Goal: Task Accomplishment & Management: Use online tool/utility

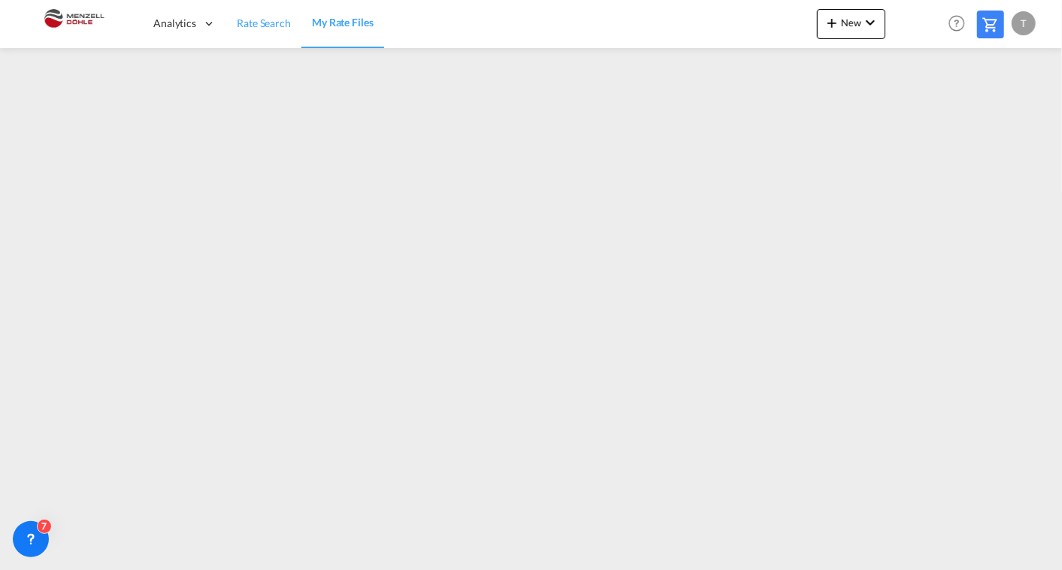
click at [246, 18] on span "Rate Search" at bounding box center [264, 23] width 54 height 13
click at [850, 28] on span "New" at bounding box center [851, 23] width 56 height 12
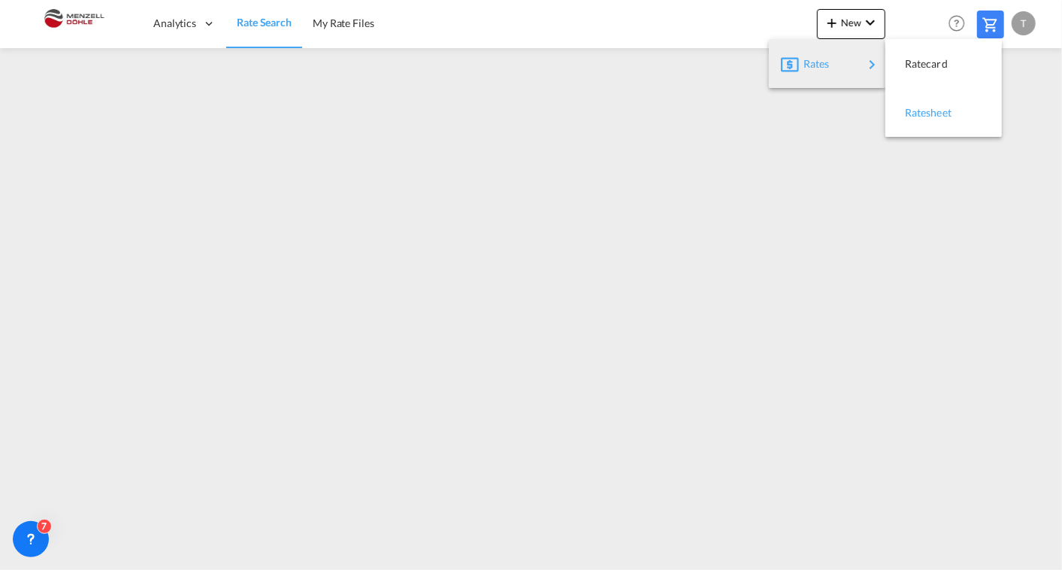
click at [921, 113] on span "Ratesheet" at bounding box center [913, 113] width 17 height 30
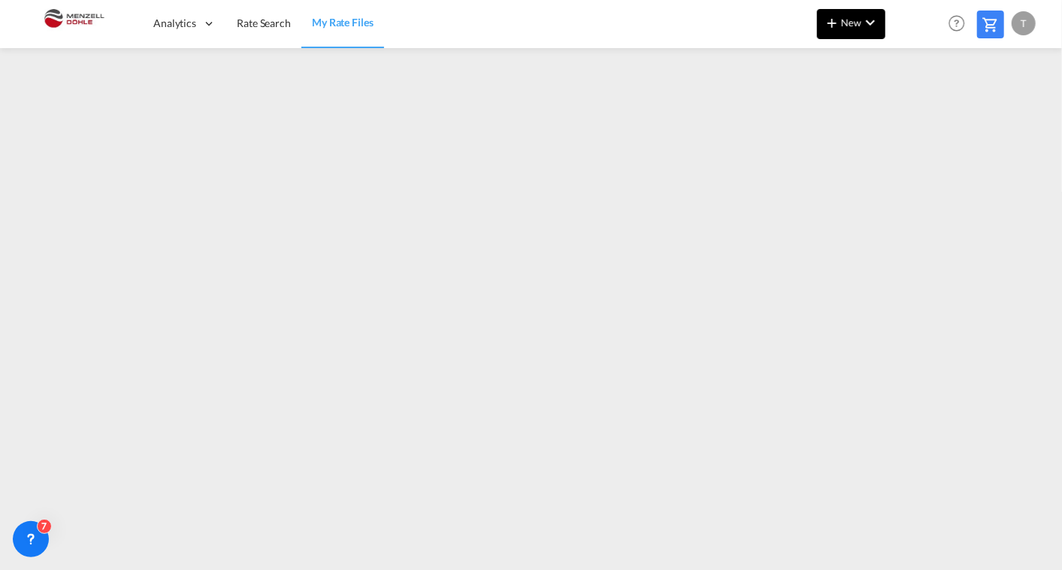
click at [851, 31] on button "New" at bounding box center [851, 24] width 68 height 30
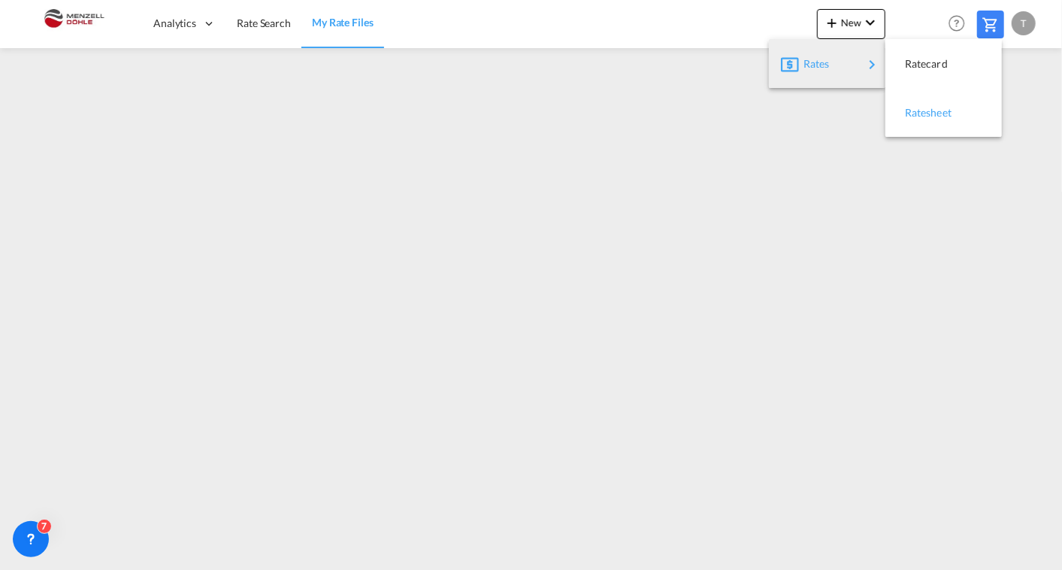
click at [945, 118] on div "Ratesheet" at bounding box center [933, 113] width 56 height 38
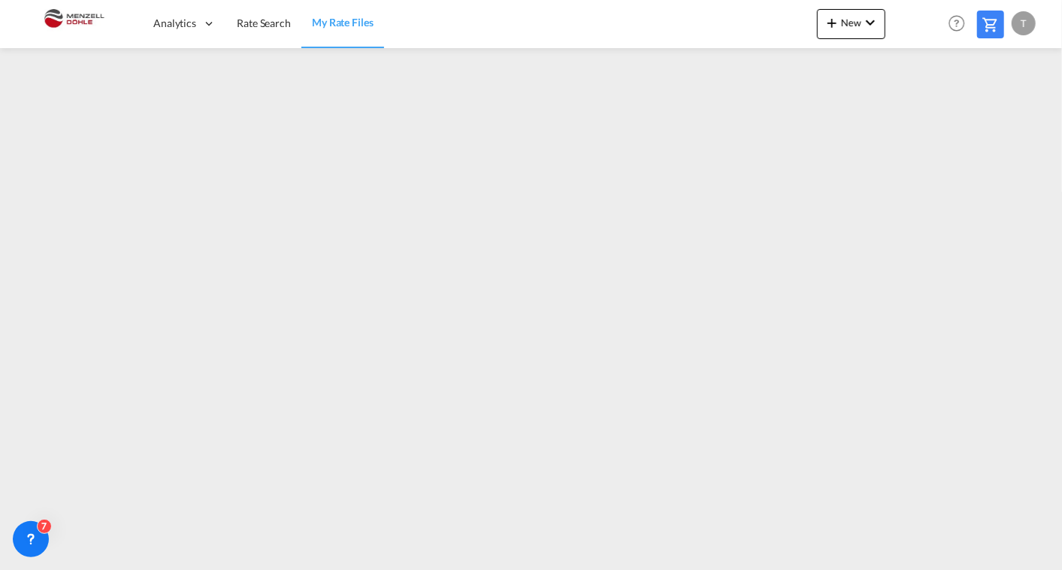
click at [885, 22] on div at bounding box center [914, 24] width 59 height 45
click at [860, 31] on button "New" at bounding box center [851, 24] width 68 height 30
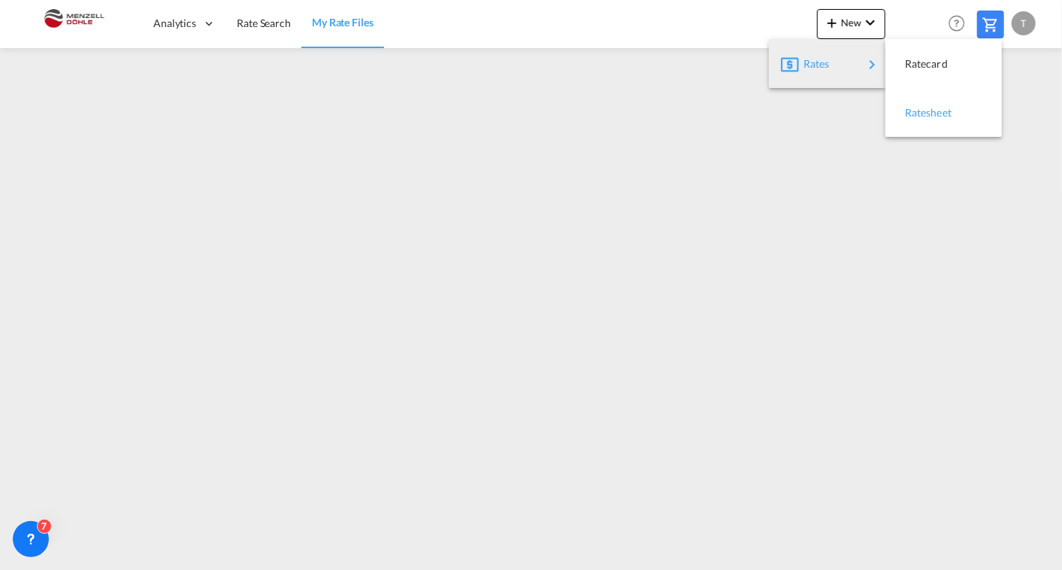
click at [921, 110] on span "Ratesheet" at bounding box center [913, 113] width 17 height 30
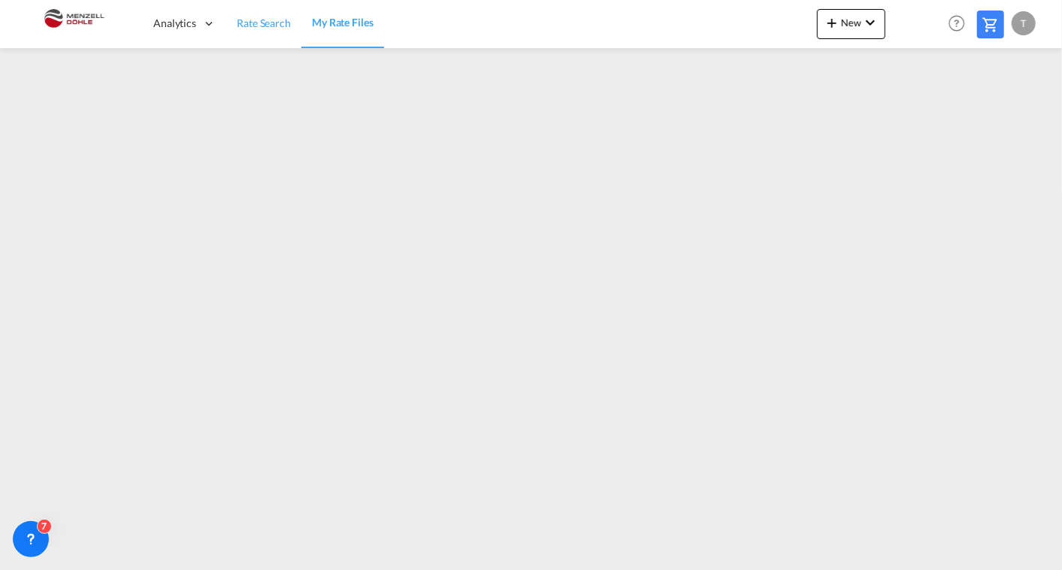
click at [237, 20] on span "Rate Search" at bounding box center [264, 23] width 54 height 13
